Goal: Information Seeking & Learning: Learn about a topic

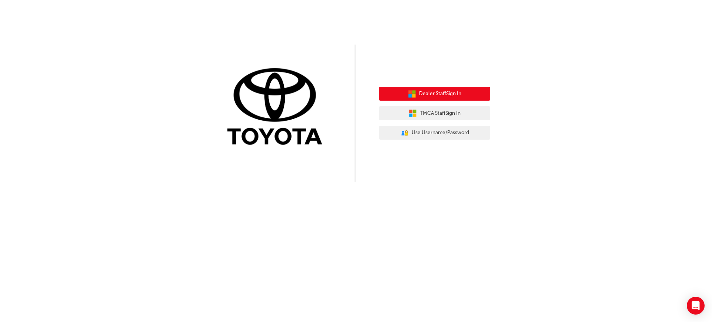
click at [424, 93] on span "Dealer Staff Sign In" at bounding box center [440, 93] width 42 height 9
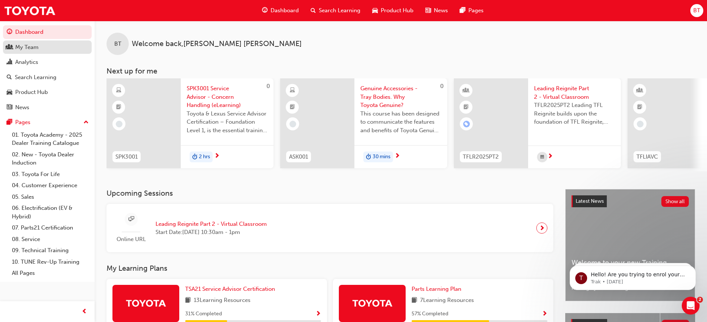
click at [35, 51] on div "My Team" at bounding box center [47, 47] width 81 height 9
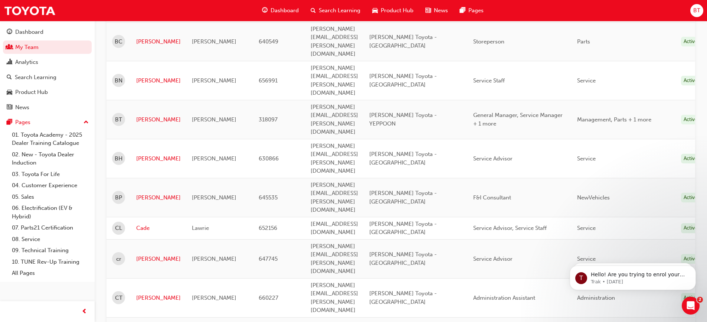
scroll to position [223, 0]
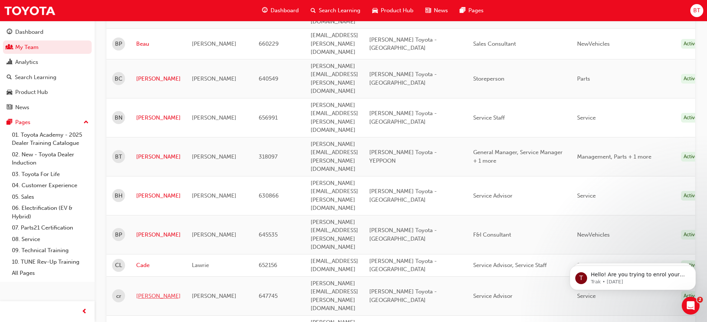
click at [147, 292] on link "[PERSON_NAME]" at bounding box center [158, 296] width 45 height 9
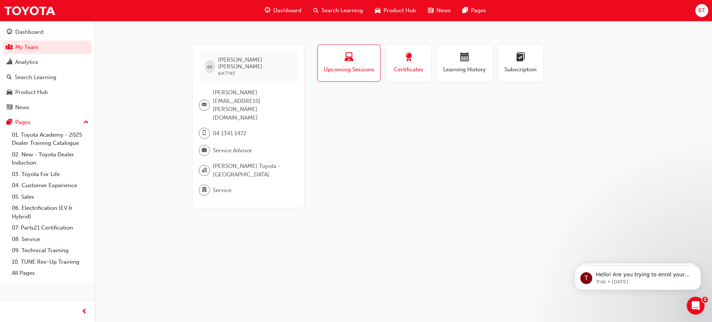
click at [415, 55] on div "button" at bounding box center [408, 58] width 33 height 11
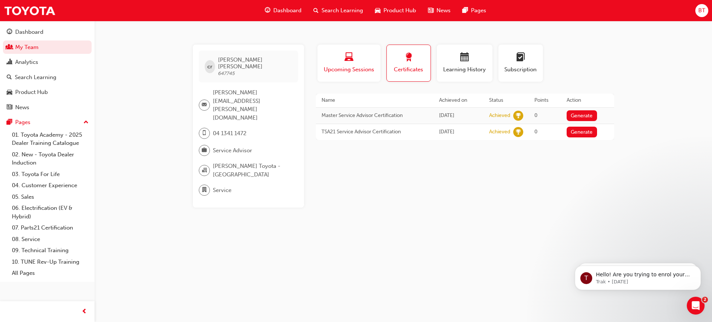
click at [362, 70] on span "Upcoming Sessions" at bounding box center [349, 69] width 52 height 9
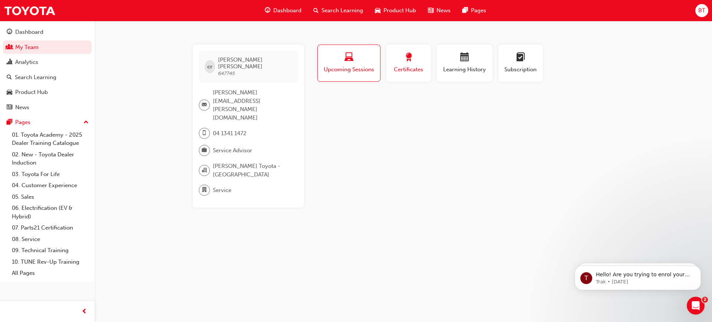
click at [409, 63] on span "award-icon" at bounding box center [408, 58] width 9 height 10
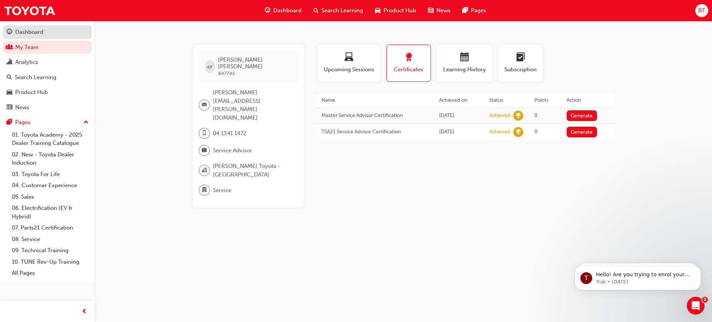
click at [30, 34] on div "Dashboard" at bounding box center [29, 32] width 28 height 9
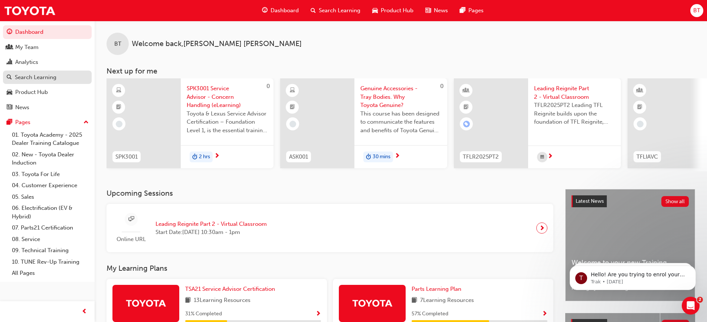
click at [45, 80] on div "Search Learning" at bounding box center [36, 77] width 42 height 9
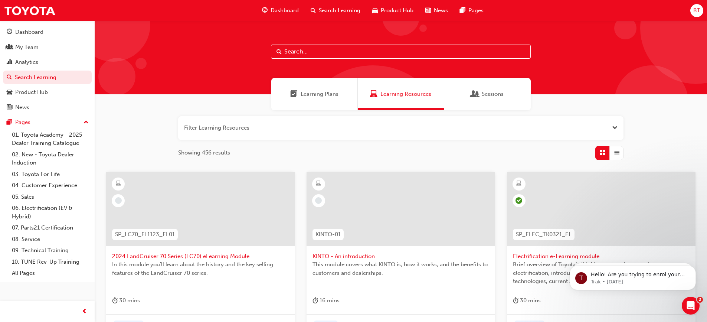
click at [304, 53] on input "text" at bounding box center [401, 52] width 260 height 14
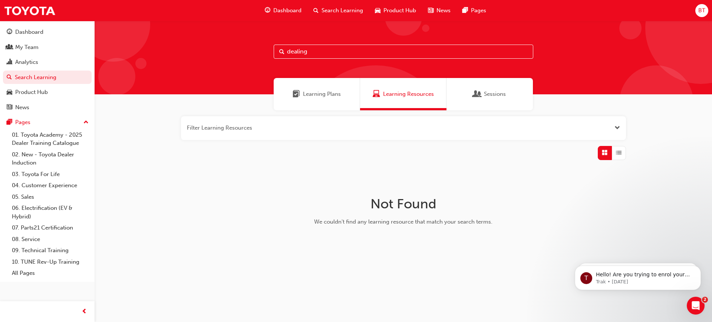
click at [490, 95] on span "Sessions" at bounding box center [495, 94] width 22 height 9
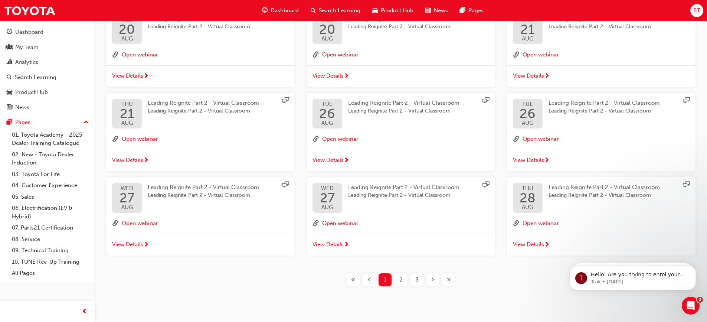
scroll to position [176, 0]
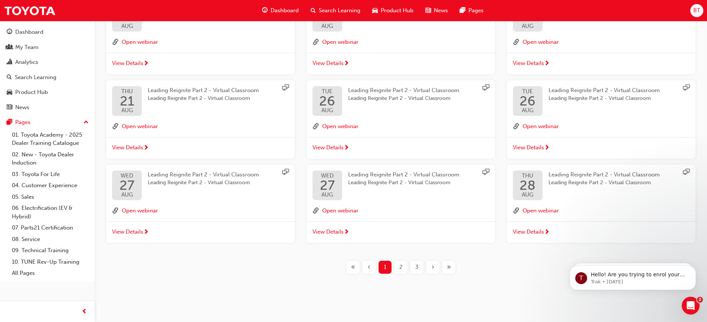
click at [398, 267] on div "2" at bounding box center [400, 266] width 13 height 13
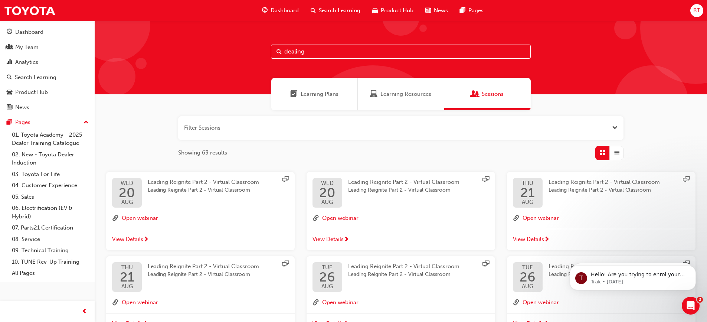
click at [309, 52] on input "dealing" at bounding box center [401, 52] width 260 height 14
type input "dealing with difficult customers"
click at [408, 89] on div "Learning Resources" at bounding box center [401, 94] width 86 height 32
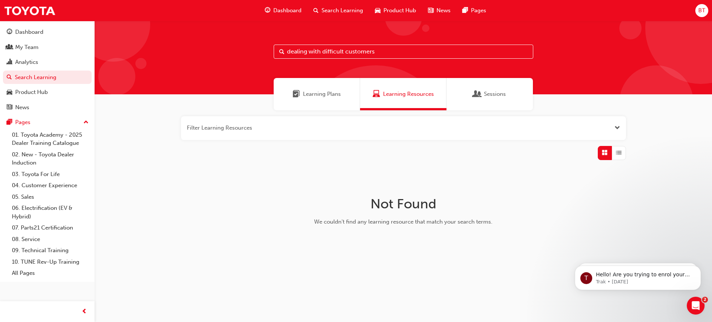
click at [329, 91] on span "Learning Plans" at bounding box center [322, 94] width 38 height 9
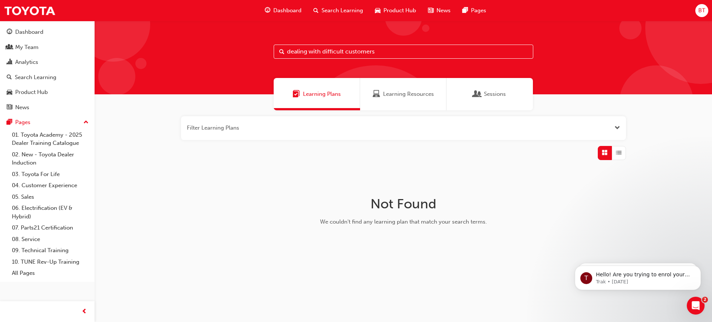
drag, startPoint x: 381, startPoint y: 52, endPoint x: 221, endPoint y: 96, distance: 166.0
click at [221, 96] on div "dealing with difficult customers Learning Plans Learning Resources Sessions Fil…" at bounding box center [404, 153] width 618 height 264
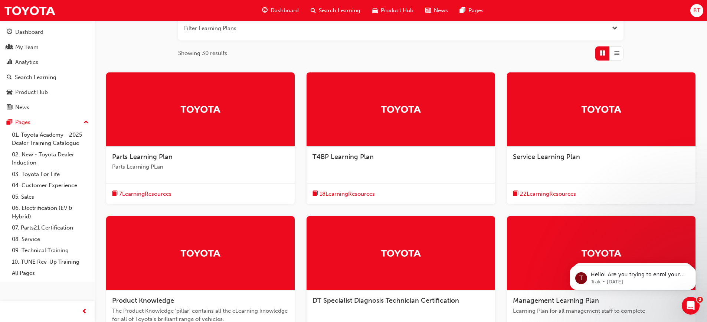
scroll to position [111, 0]
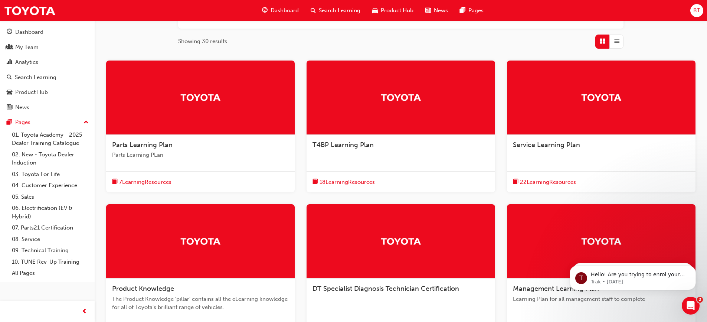
click at [543, 182] on span "22 Learning Resources" at bounding box center [548, 182] width 56 height 9
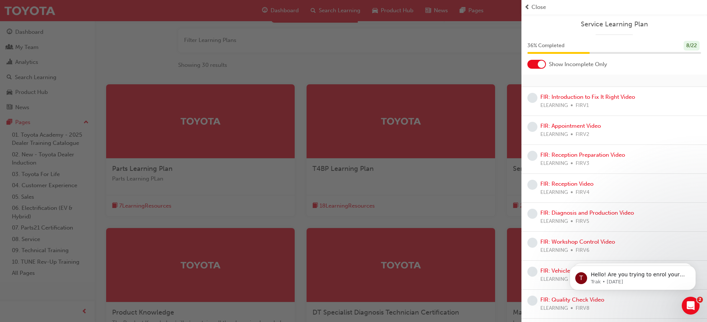
scroll to position [74, 0]
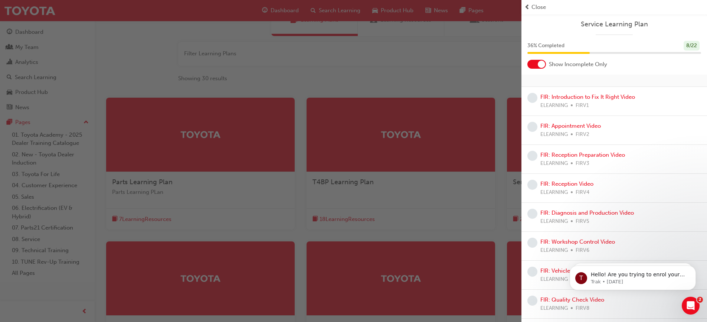
click at [528, 11] on span "prev-icon" at bounding box center [527, 7] width 6 height 9
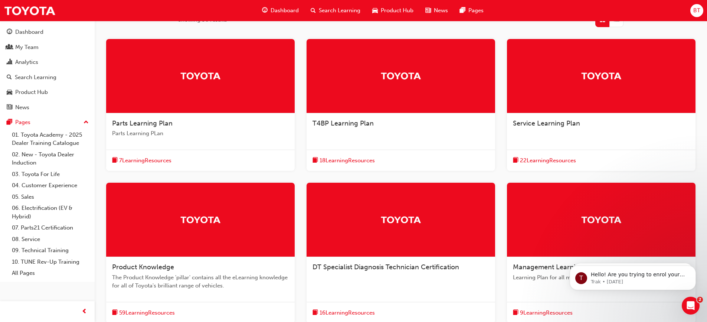
scroll to position [225, 0]
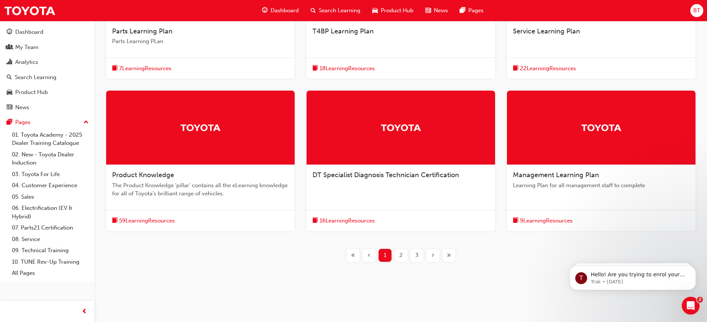
click at [533, 174] on span "Management Learning Plan" at bounding box center [556, 175] width 86 height 8
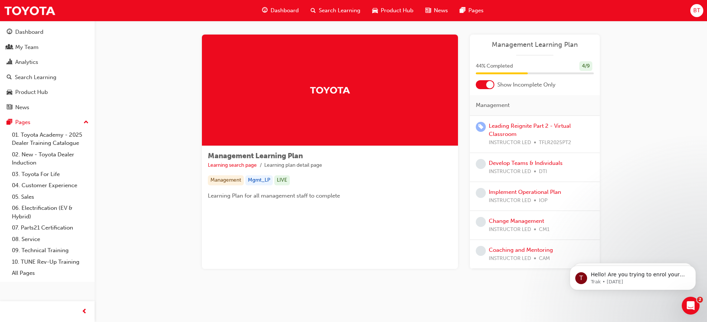
scroll to position [5, 0]
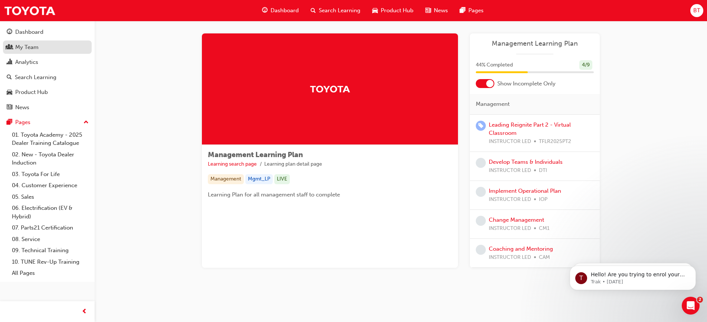
click at [30, 50] on div "My Team" at bounding box center [26, 47] width 23 height 9
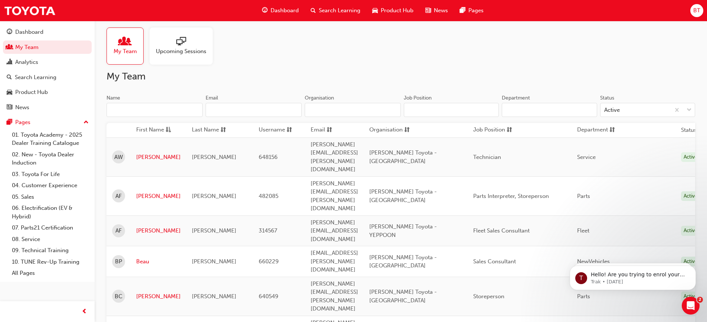
scroll to position [154, 0]
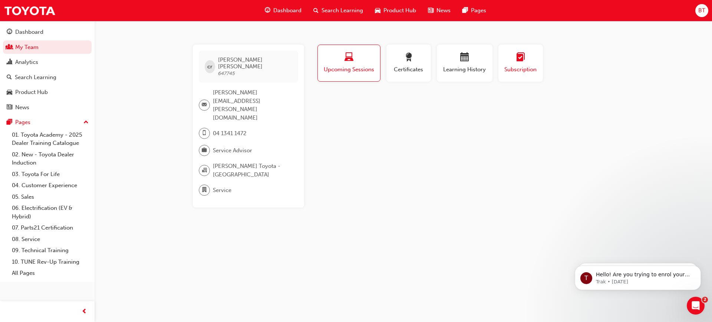
click at [524, 72] on span "Subscription" at bounding box center [520, 69] width 33 height 9
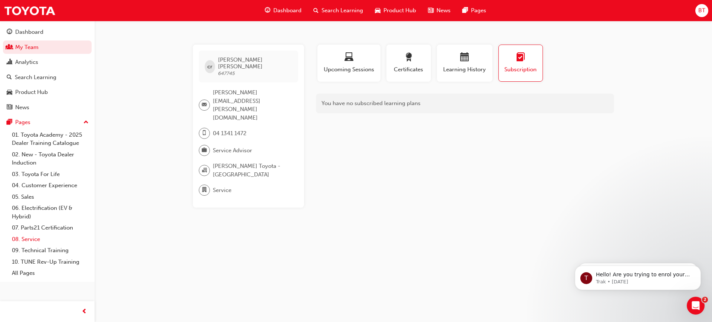
click at [31, 241] on link "08. Service" at bounding box center [50, 238] width 83 height 11
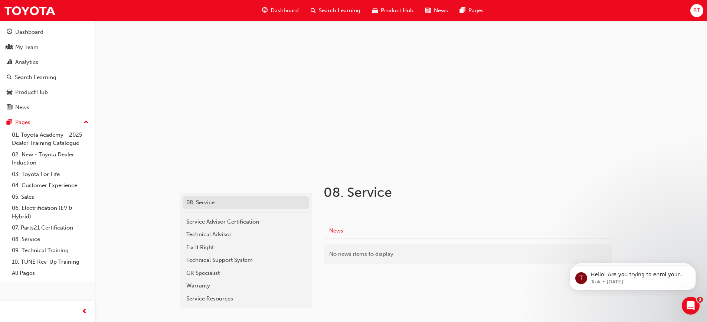
scroll to position [34, 0]
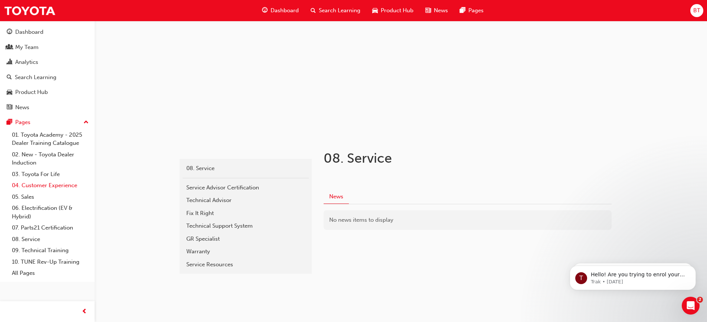
click at [41, 186] on link "04. Customer Experience" at bounding box center [50, 185] width 83 height 11
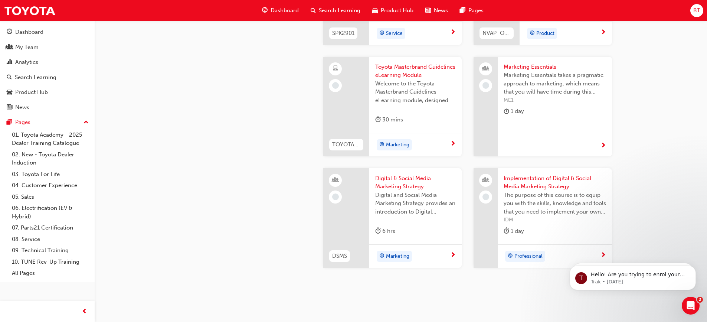
scroll to position [1442, 0]
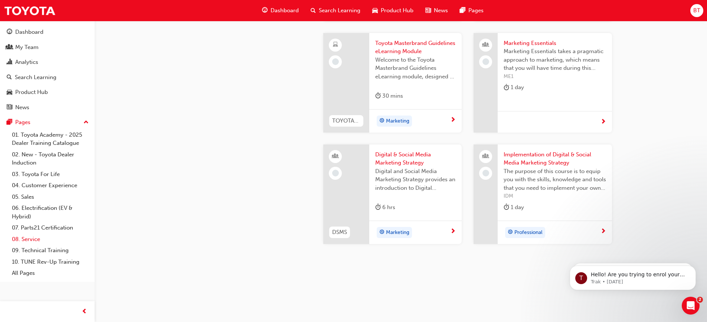
click at [32, 239] on link "08. Service" at bounding box center [50, 238] width 83 height 11
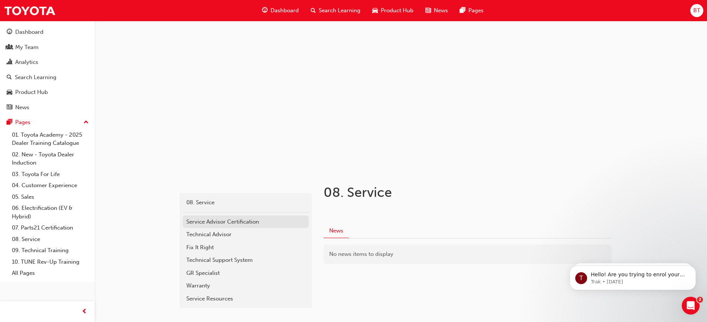
click at [213, 227] on link "Service Advisor Certification" at bounding box center [245, 221] width 126 height 13
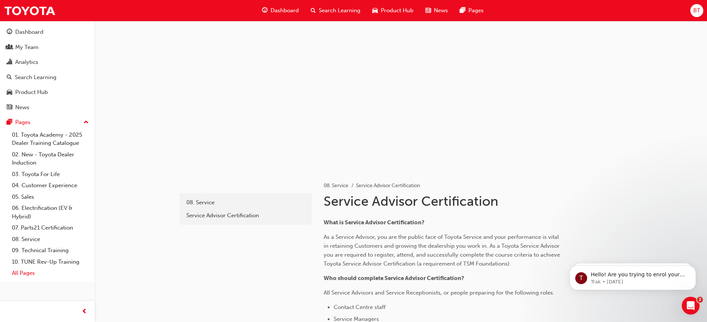
click at [33, 273] on link "All Pages" at bounding box center [50, 272] width 83 height 11
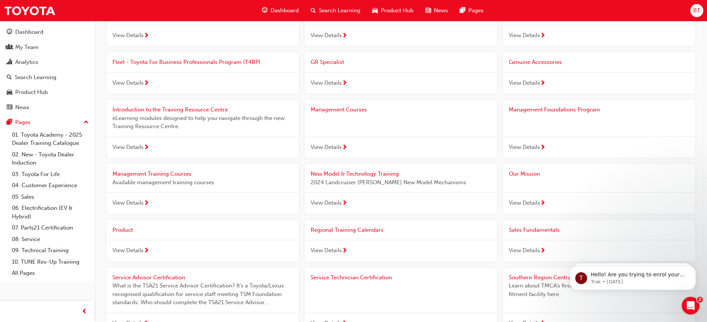
scroll to position [445, 0]
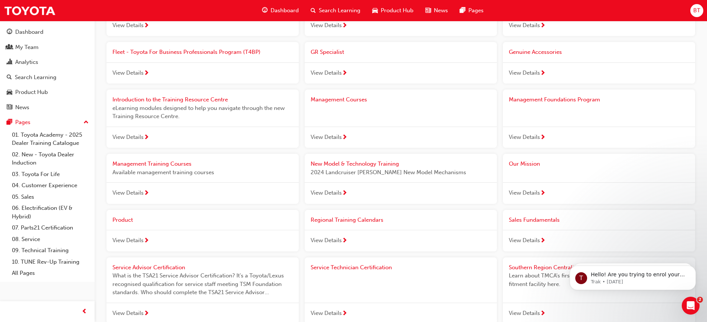
click at [354, 101] on span "Management Courses" at bounding box center [338, 99] width 56 height 7
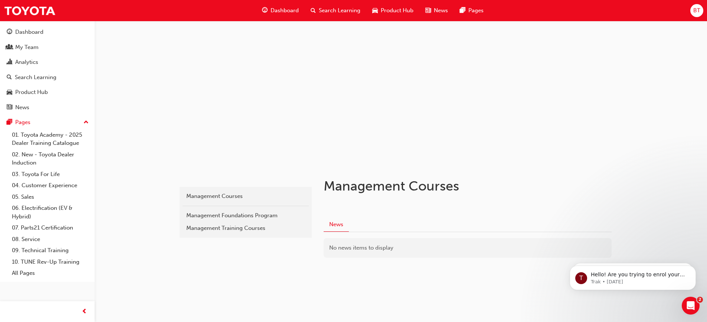
scroll to position [8, 0]
click at [225, 228] on div "Management Training Courses" at bounding box center [245, 226] width 119 height 9
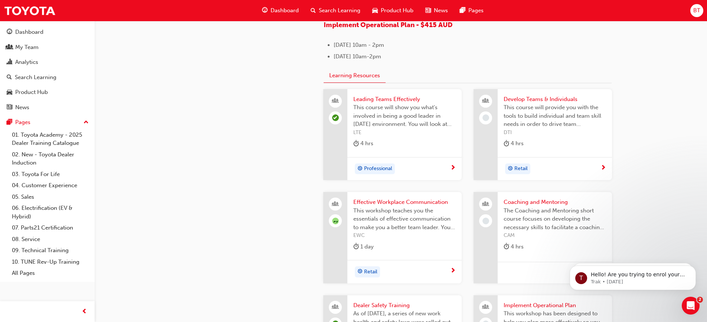
scroll to position [668, 0]
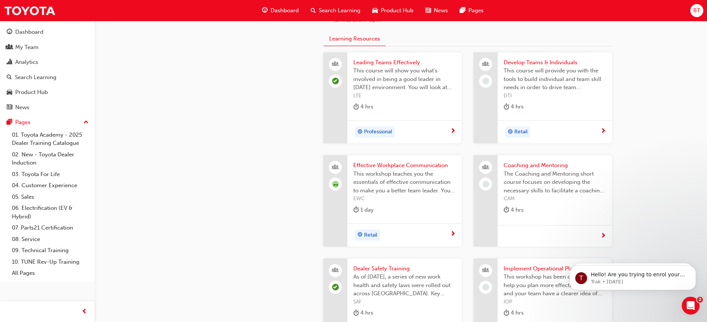
click at [451, 135] on span "next-icon" at bounding box center [453, 131] width 6 height 7
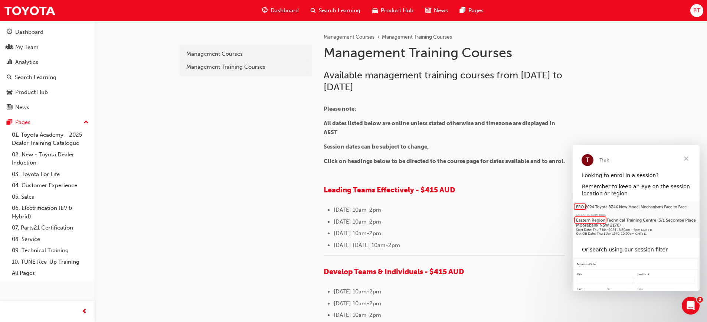
scroll to position [668, 0]
